Goal: Task Accomplishment & Management: Use online tool/utility

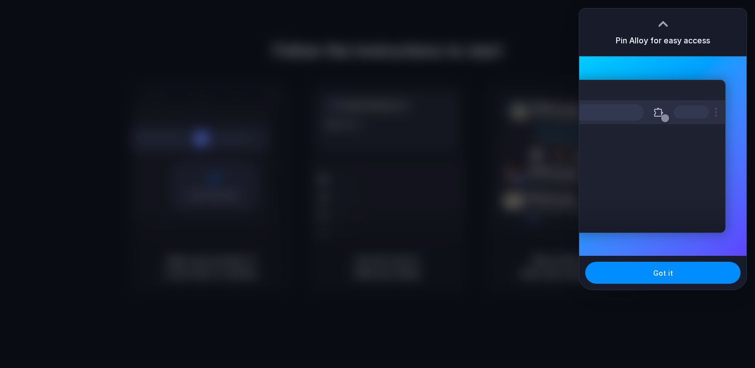
click at [548, 151] on div at bounding box center [377, 184] width 755 height 368
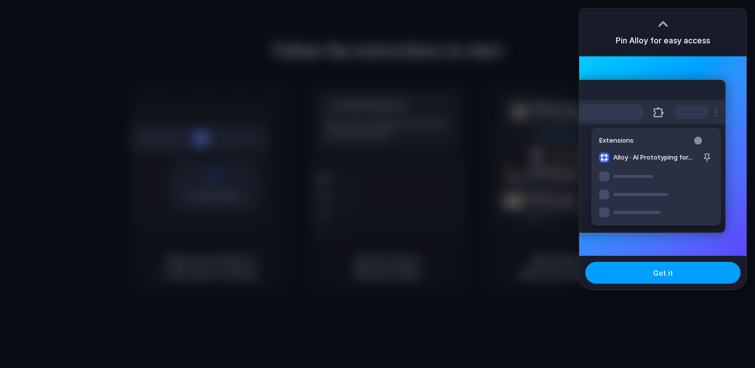
click at [656, 270] on span "Got it" at bounding box center [663, 273] width 20 height 10
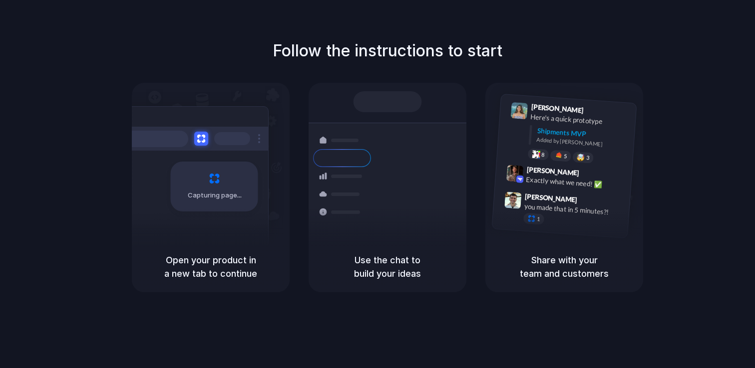
click at [398, 88] on div "Shipments Container from Shanghai 40ft • ETA Dec 28 • In transit Express delive…" at bounding box center [387, 162] width 158 height 159
click at [238, 190] on div "Capturing page" at bounding box center [214, 187] width 87 height 50
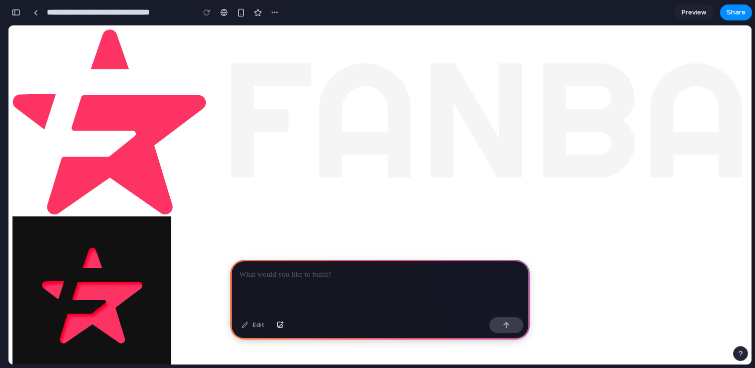
click at [347, 294] on div at bounding box center [379, 286] width 299 height 53
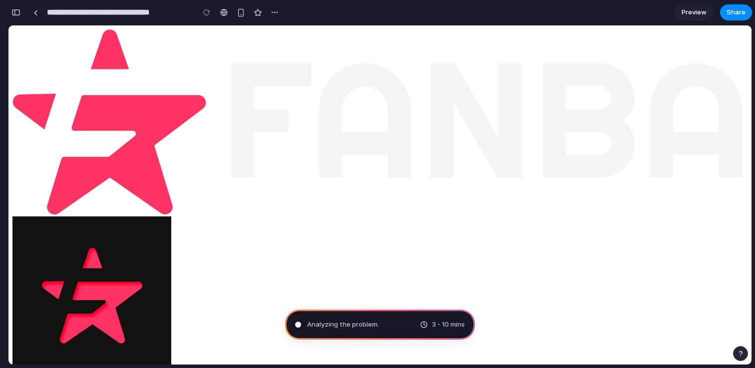
type input "**********"
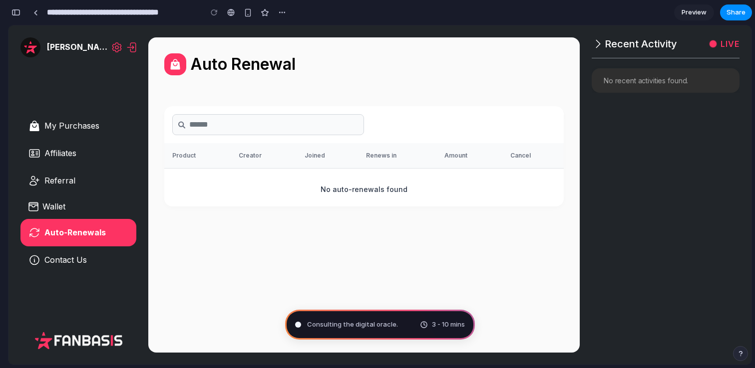
click at [467, 246] on div "Auto Renewal Product Creator Joined Renews in Amount Cancel No auto-renewals fo…" at bounding box center [363, 194] width 431 height 315
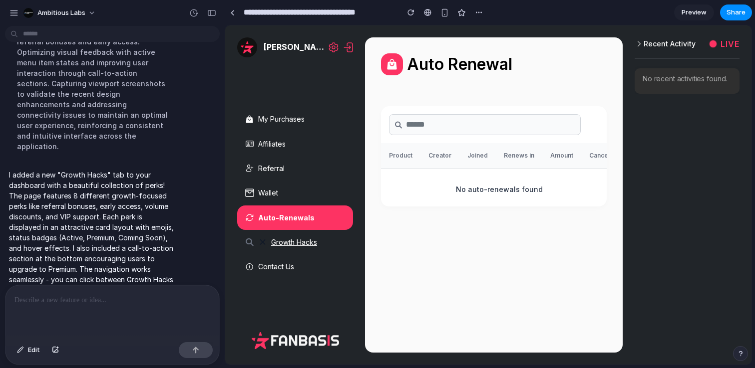
click at [298, 242] on span "Growth Hacks" at bounding box center [294, 242] width 46 height 9
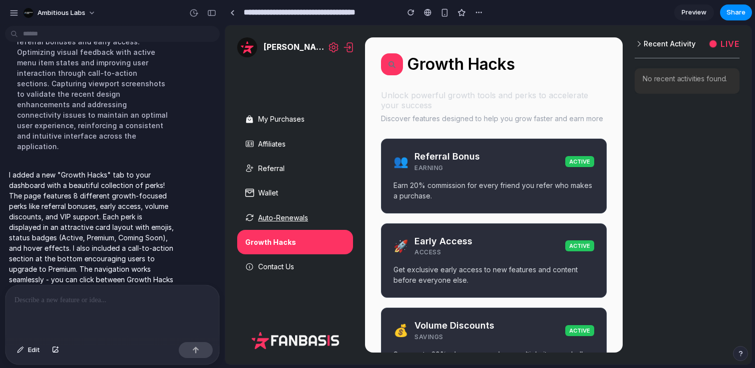
click at [289, 211] on link "Auto-Renewals" at bounding box center [295, 218] width 116 height 24
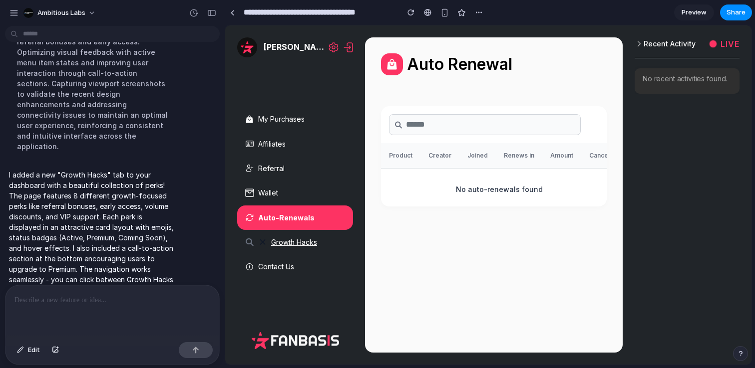
click at [278, 244] on span "Growth Hacks" at bounding box center [294, 242] width 46 height 9
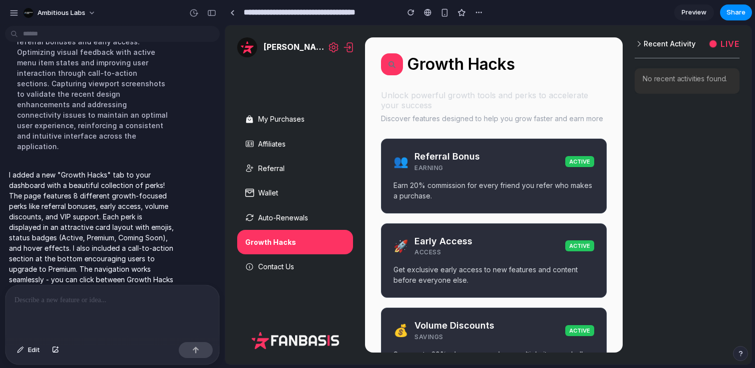
click at [78, 293] on div at bounding box center [112, 311] width 214 height 53
drag, startPoint x: 92, startPoint y: 303, endPoint x: 153, endPoint y: 303, distance: 60.9
click at [151, 303] on p "**********" at bounding box center [112, 300] width 196 height 12
click at [157, 303] on p "**********" at bounding box center [112, 300] width 196 height 12
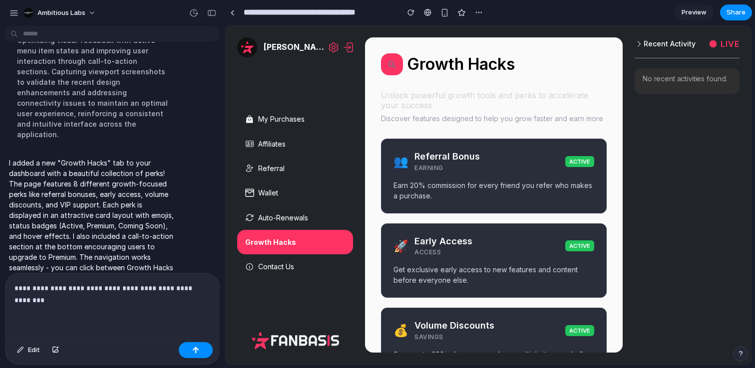
click at [108, 302] on p "**********" at bounding box center [112, 294] width 196 height 24
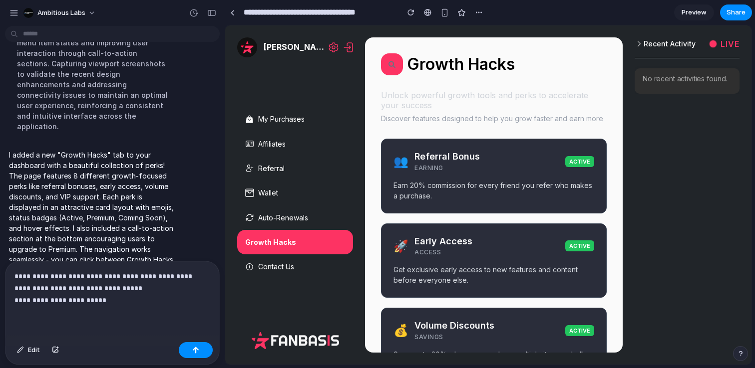
click at [486, 95] on p "Unlock powerful growth tools and perks to accelerate your success" at bounding box center [494, 100] width 226 height 20
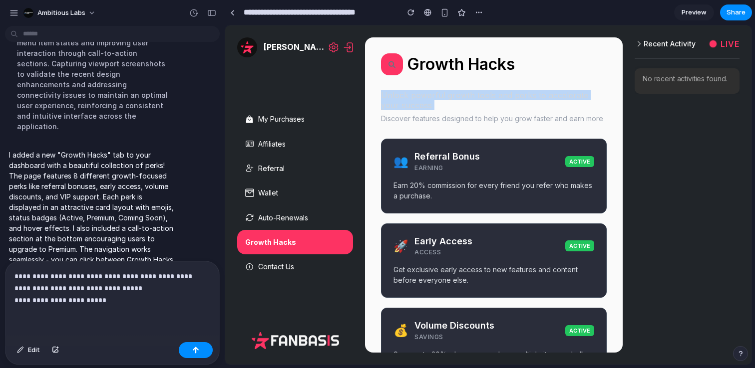
click at [486, 95] on p "Unlock powerful growth tools and perks to accelerate your success" at bounding box center [494, 100] width 226 height 20
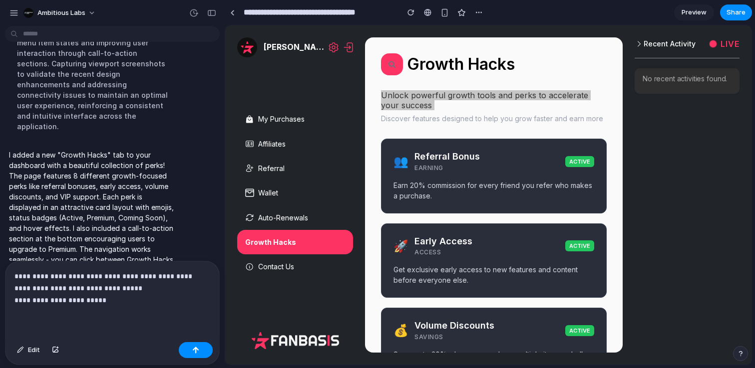
click at [115, 310] on div "**********" at bounding box center [112, 300] width 214 height 77
drag, startPoint x: 147, startPoint y: 302, endPoint x: 99, endPoint y: 303, distance: 47.9
click at [99, 303] on p "**********" at bounding box center [112, 288] width 196 height 36
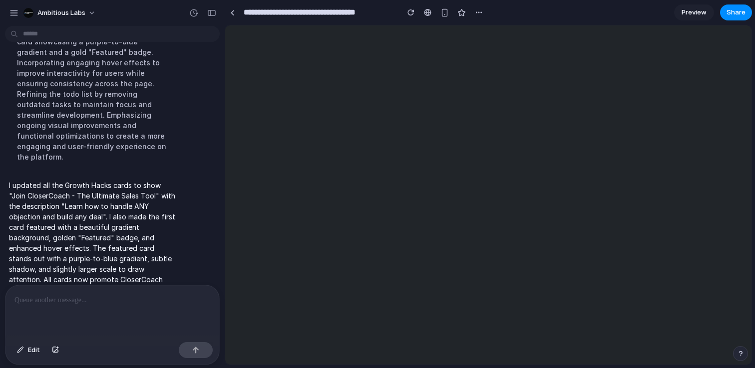
scroll to position [0, 0]
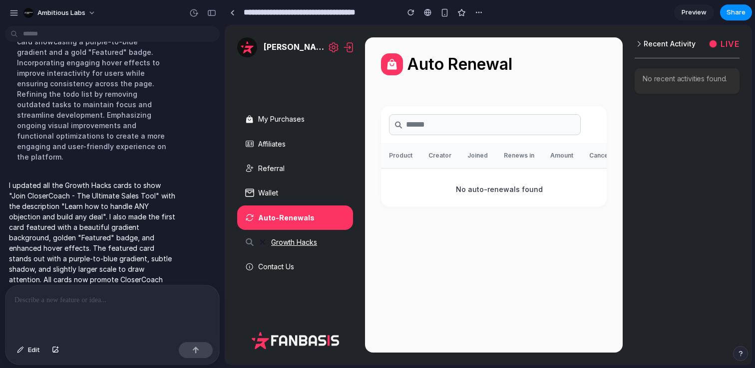
click at [300, 244] on span "Growth Hacks" at bounding box center [294, 242] width 46 height 9
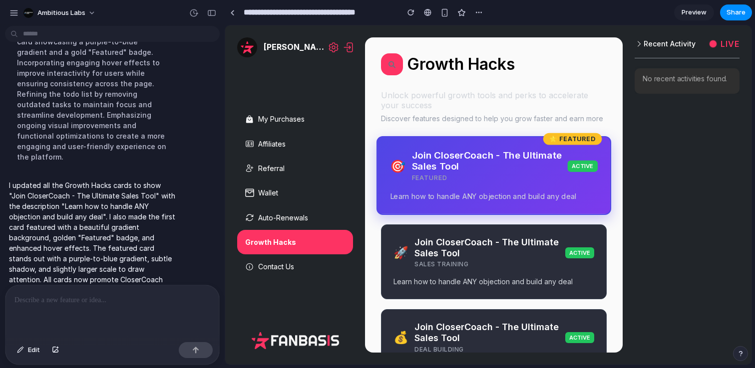
click at [508, 180] on div "Join CloserCoach - The Ultimate Sales Tool Featured" at bounding box center [490, 166] width 156 height 33
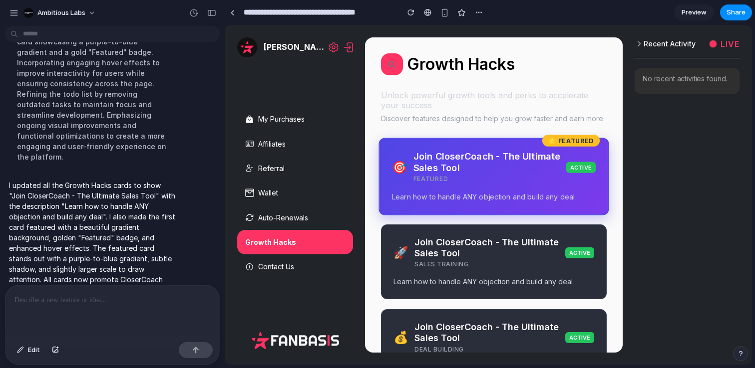
click at [638, 43] on icon "button" at bounding box center [639, 44] width 8 height 12
click at [87, 307] on div at bounding box center [112, 311] width 214 height 53
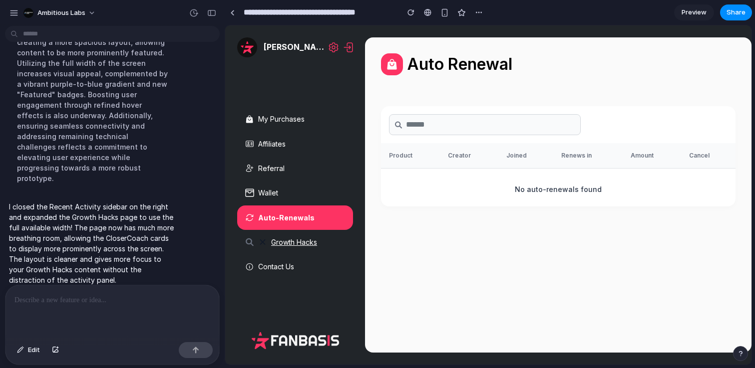
click at [300, 232] on link "Growth Hacks" at bounding box center [295, 242] width 116 height 24
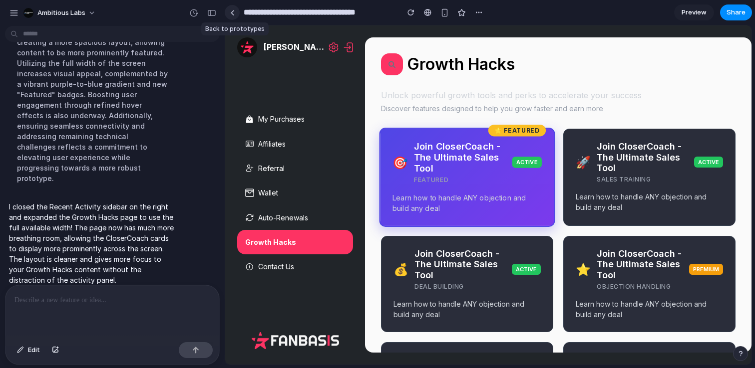
click at [233, 13] on div at bounding box center [232, 12] width 4 height 5
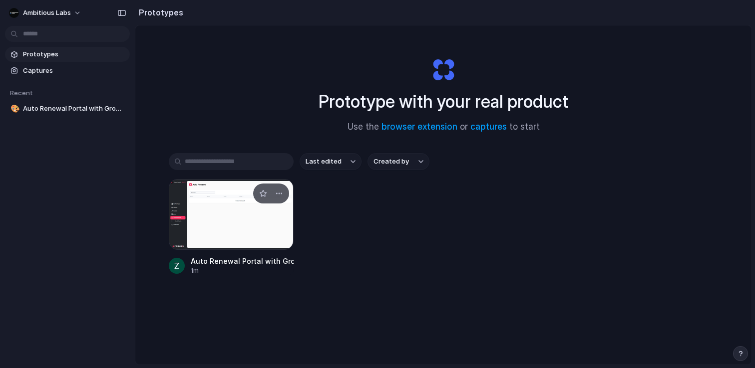
click at [227, 199] on div at bounding box center [231, 214] width 125 height 71
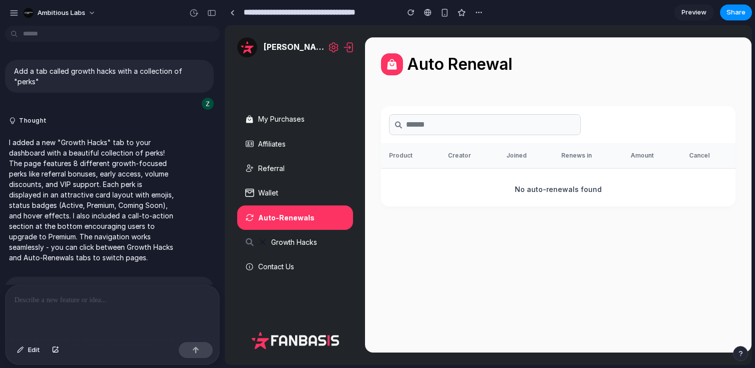
scroll to position [396, 0]
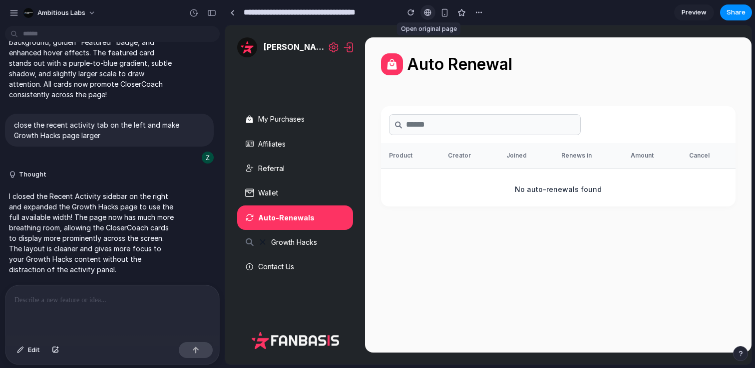
click at [430, 10] on div at bounding box center [427, 12] width 7 height 8
click at [705, 11] on span "Preview" at bounding box center [693, 12] width 25 height 10
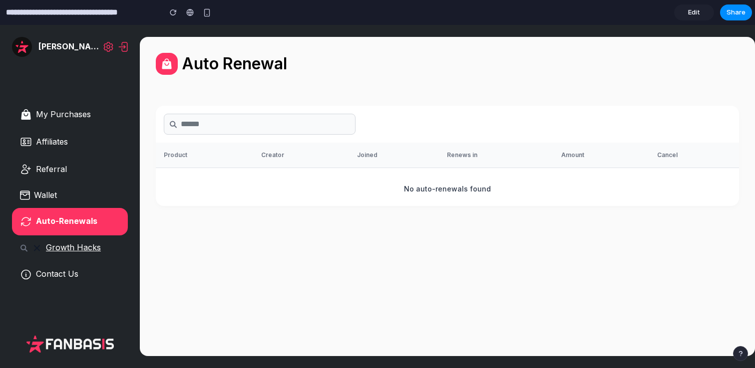
click at [67, 248] on span "Growth Hacks" at bounding box center [73, 247] width 55 height 9
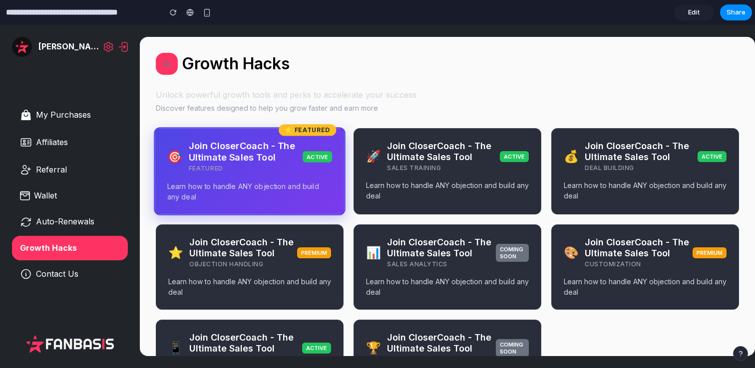
click at [352, 88] on div "Growth Hacks Unlock powerful growth tools and perks to accelerate your success …" at bounding box center [447, 196] width 615 height 319
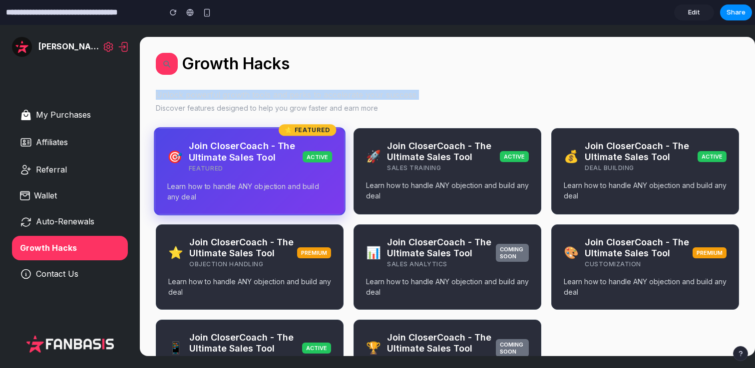
click at [352, 88] on div "Growth Hacks Unlock powerful growth tools and perks to accelerate your success …" at bounding box center [447, 196] width 615 height 319
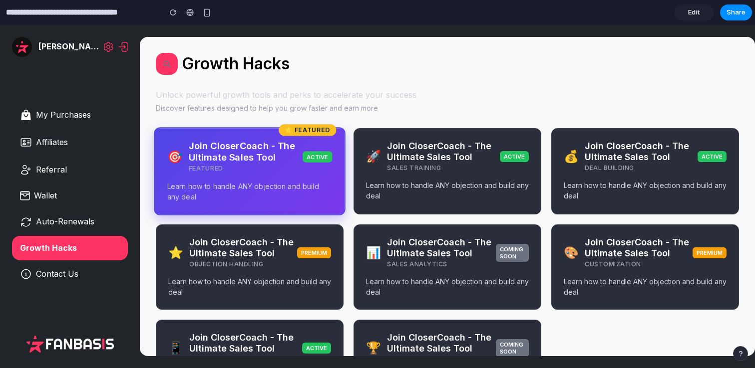
click at [237, 95] on p "Unlock powerful growth tools and perks to accelerate your success" at bounding box center [447, 95] width 583 height 10
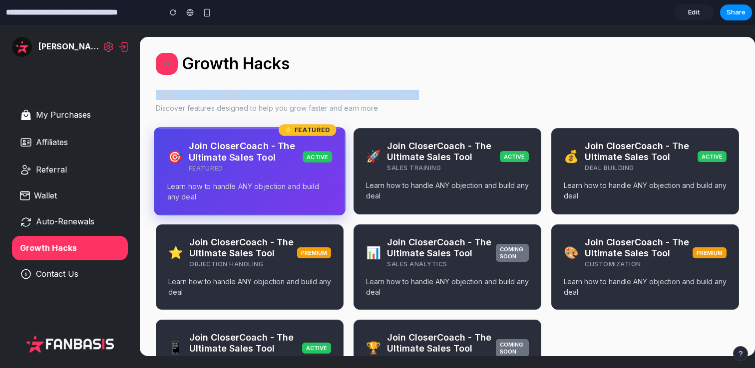
click at [237, 95] on p "Unlock powerful growth tools and perks to accelerate your success" at bounding box center [447, 95] width 583 height 10
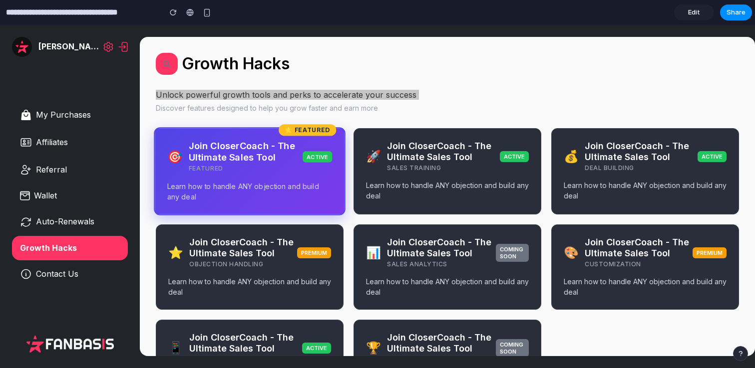
click at [688, 12] on span "Edit" at bounding box center [694, 12] width 12 height 10
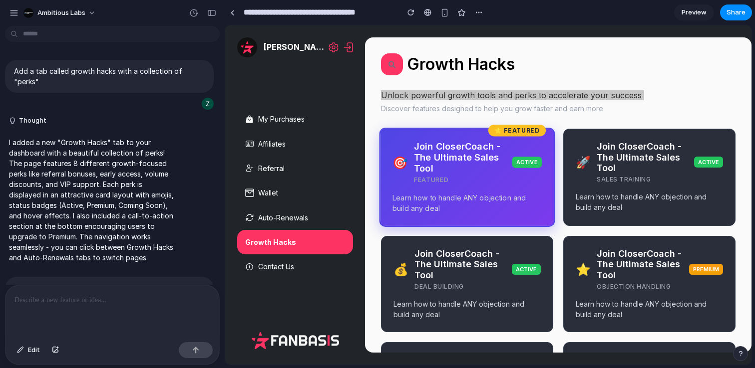
scroll to position [396, 0]
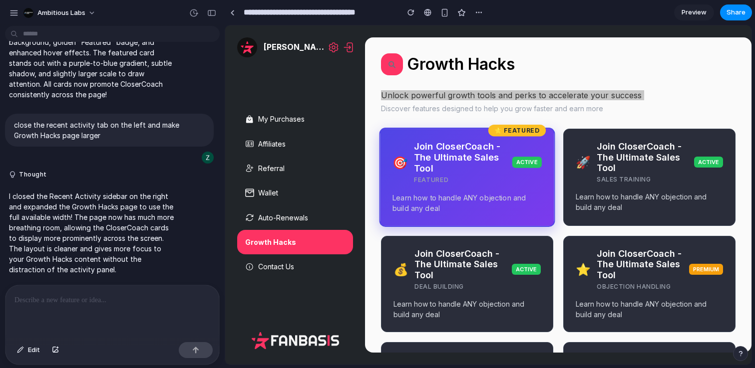
click at [60, 302] on p at bounding box center [112, 300] width 196 height 12
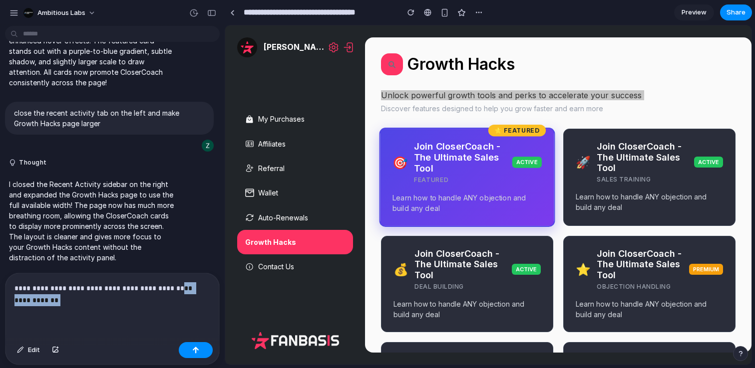
drag, startPoint x: 150, startPoint y: 306, endPoint x: 170, endPoint y: 291, distance: 25.0
click at [170, 291] on div "**********" at bounding box center [112, 305] width 214 height 65
